Goal: Information Seeking & Learning: Learn about a topic

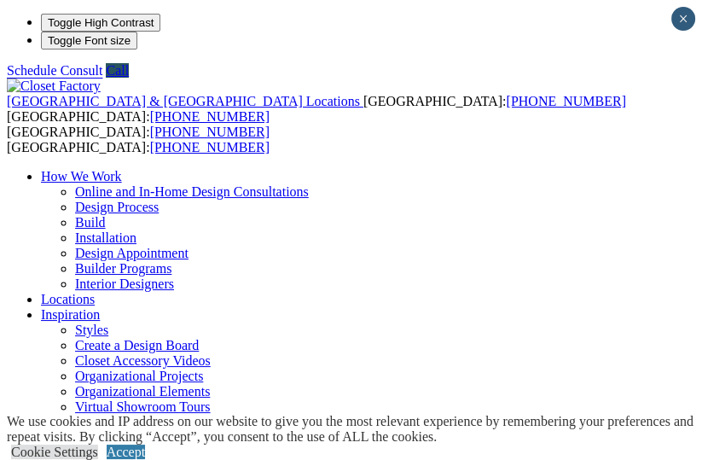
click at [145, 445] on link "Accept" at bounding box center [126, 452] width 38 height 15
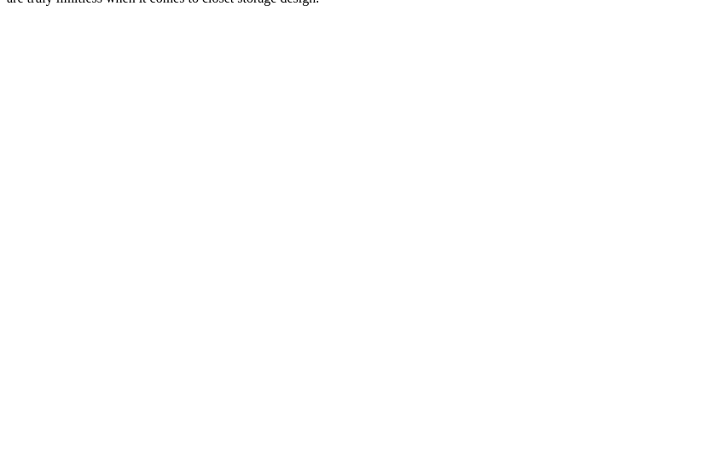
scroll to position [3546, 0]
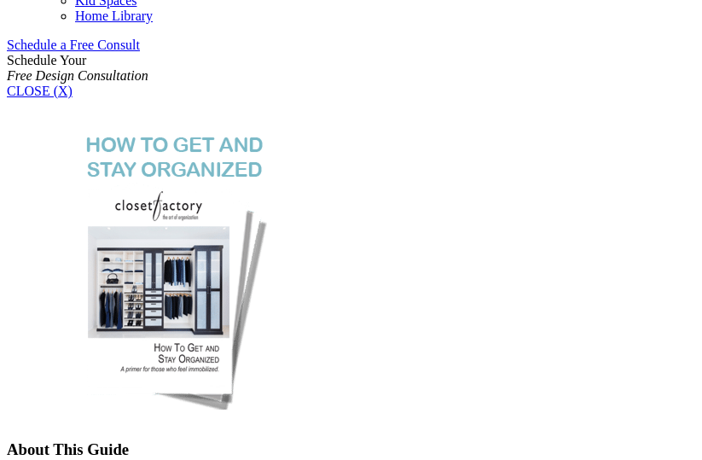
scroll to position [1122, 0]
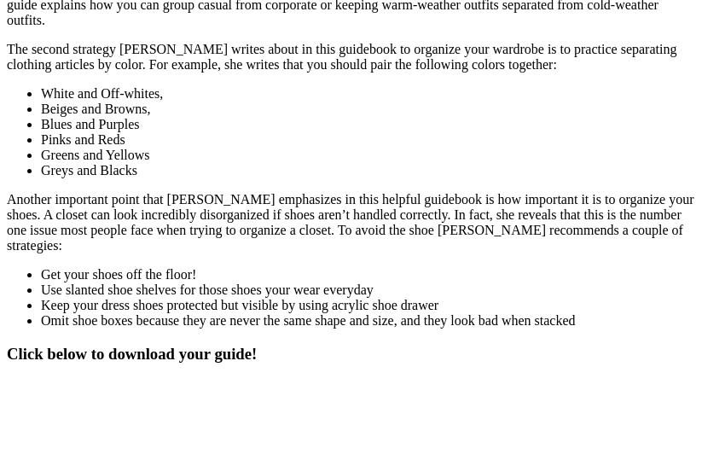
scroll to position [1833, 0]
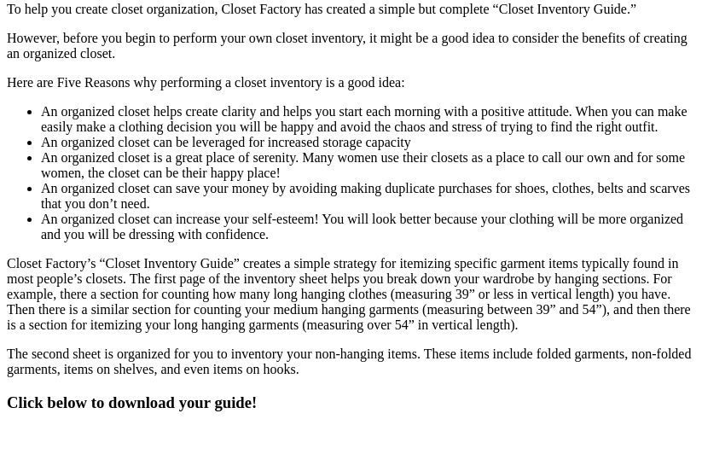
scroll to position [1655, 0]
